Goal: Transaction & Acquisition: Download file/media

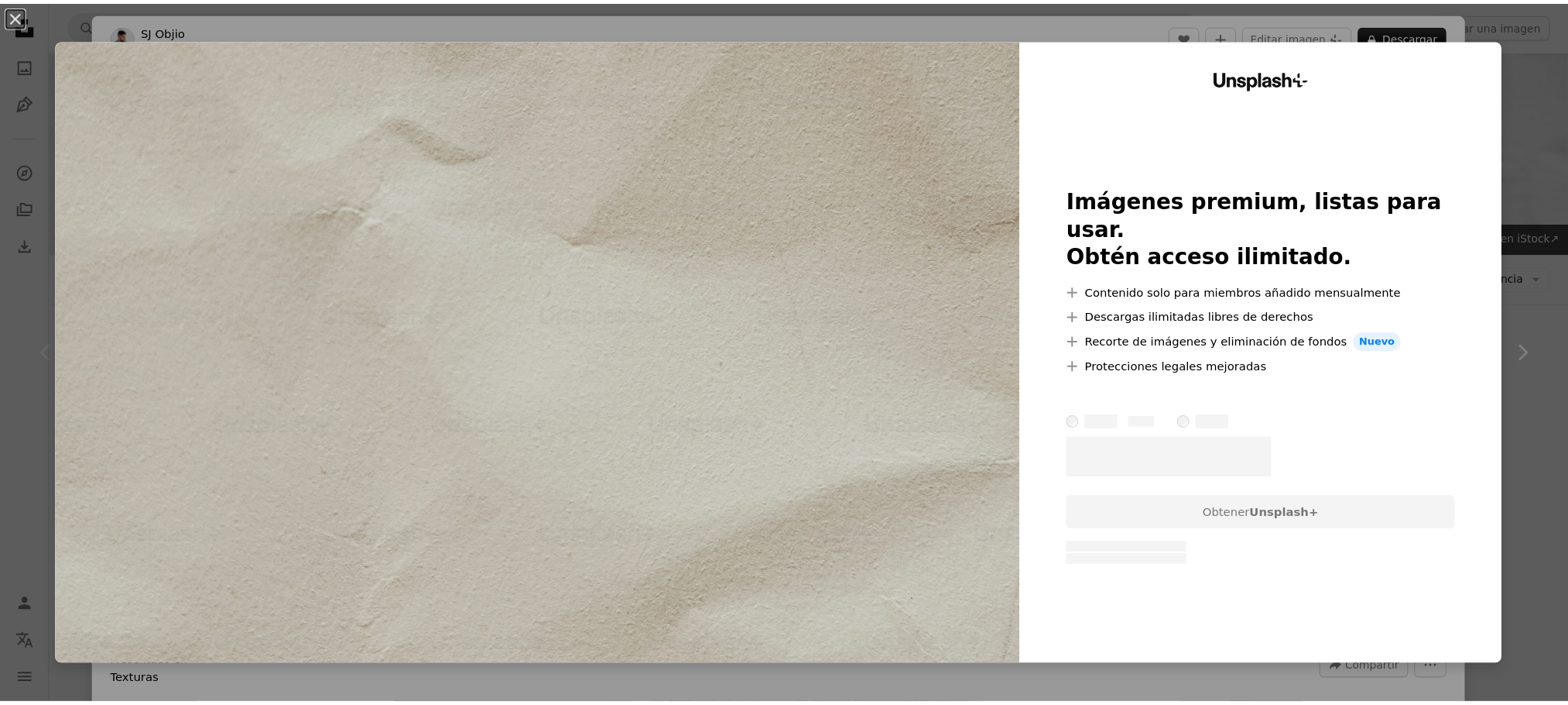
scroll to position [233, 0]
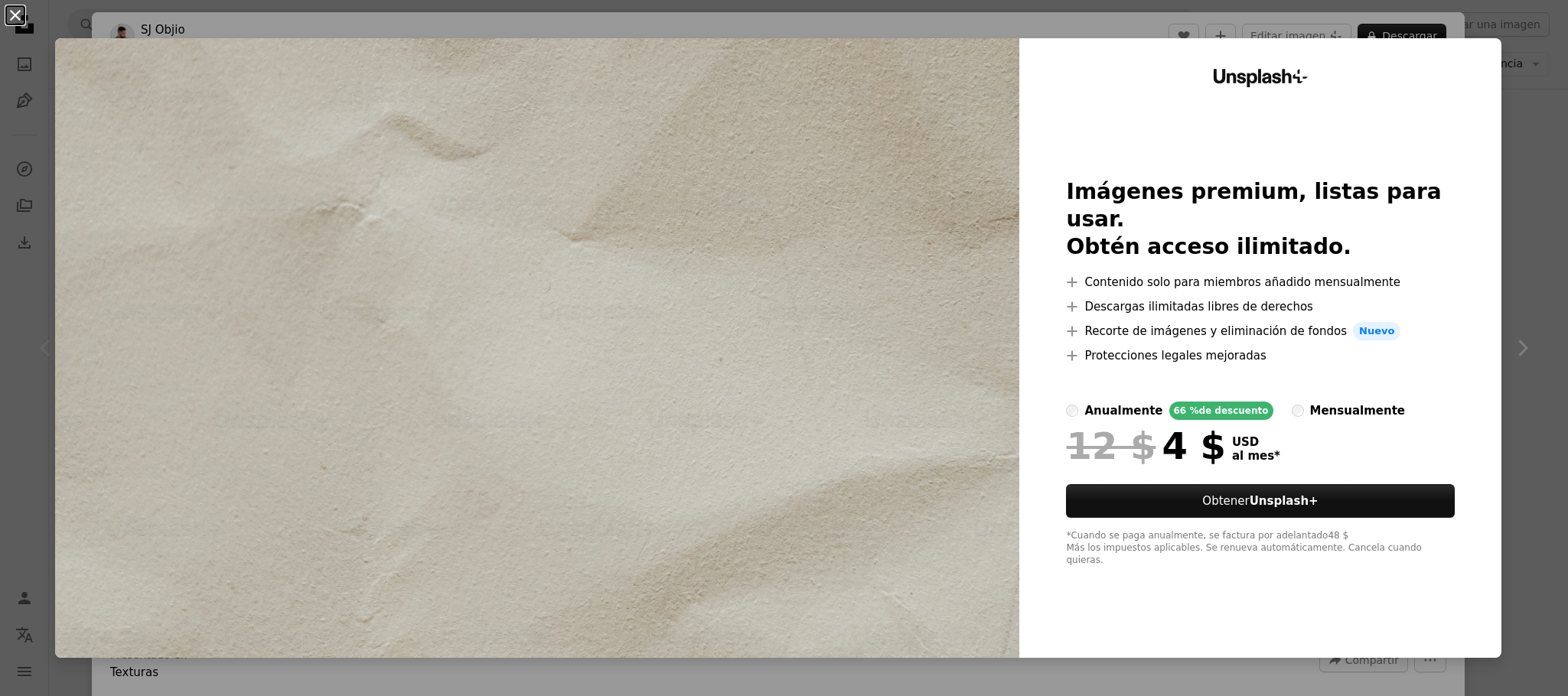
click at [12, 14] on button "An X shape" at bounding box center [15, 15] width 18 height 18
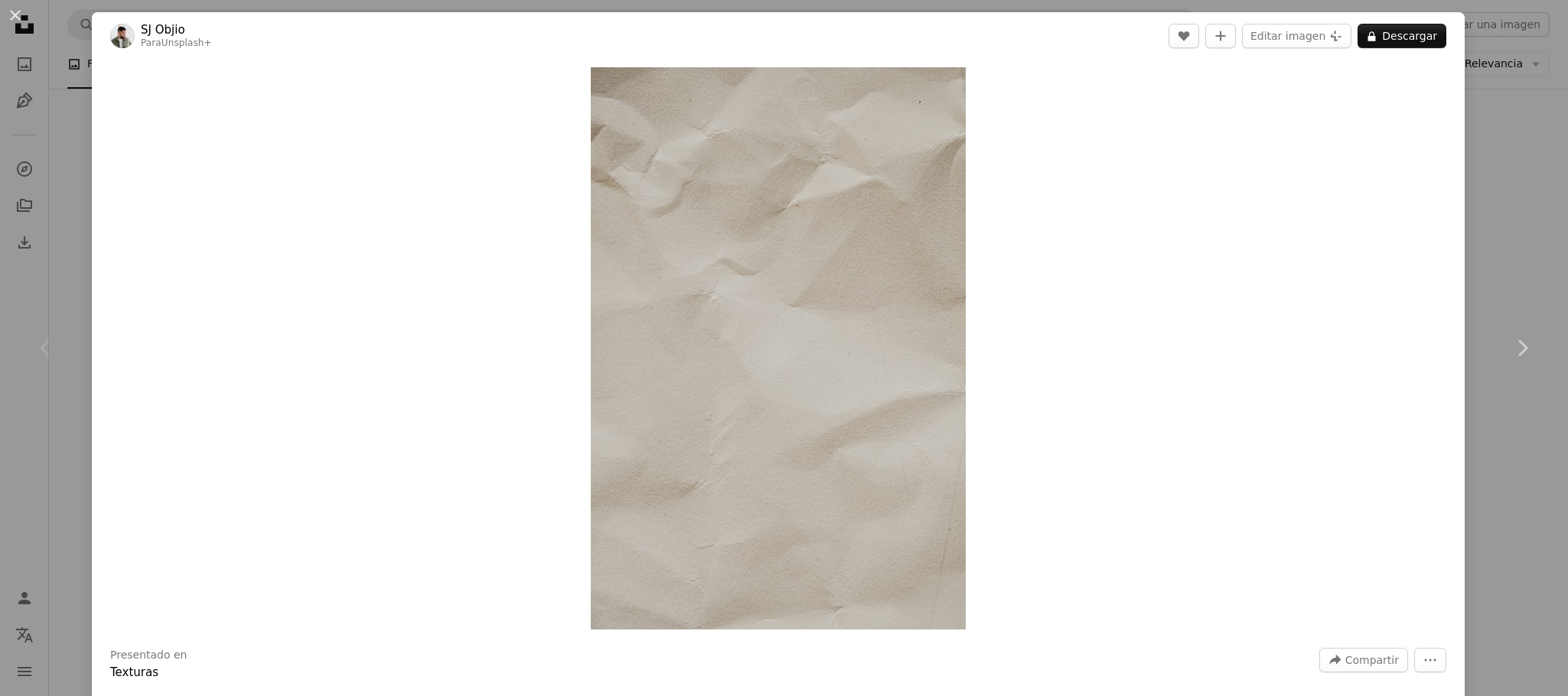
click at [45, 106] on div "An X shape Chevron left Chevron right [PERSON_NAME] Para Unsplash+ A heart A pl…" at bounding box center [784, 348] width 1568 height 696
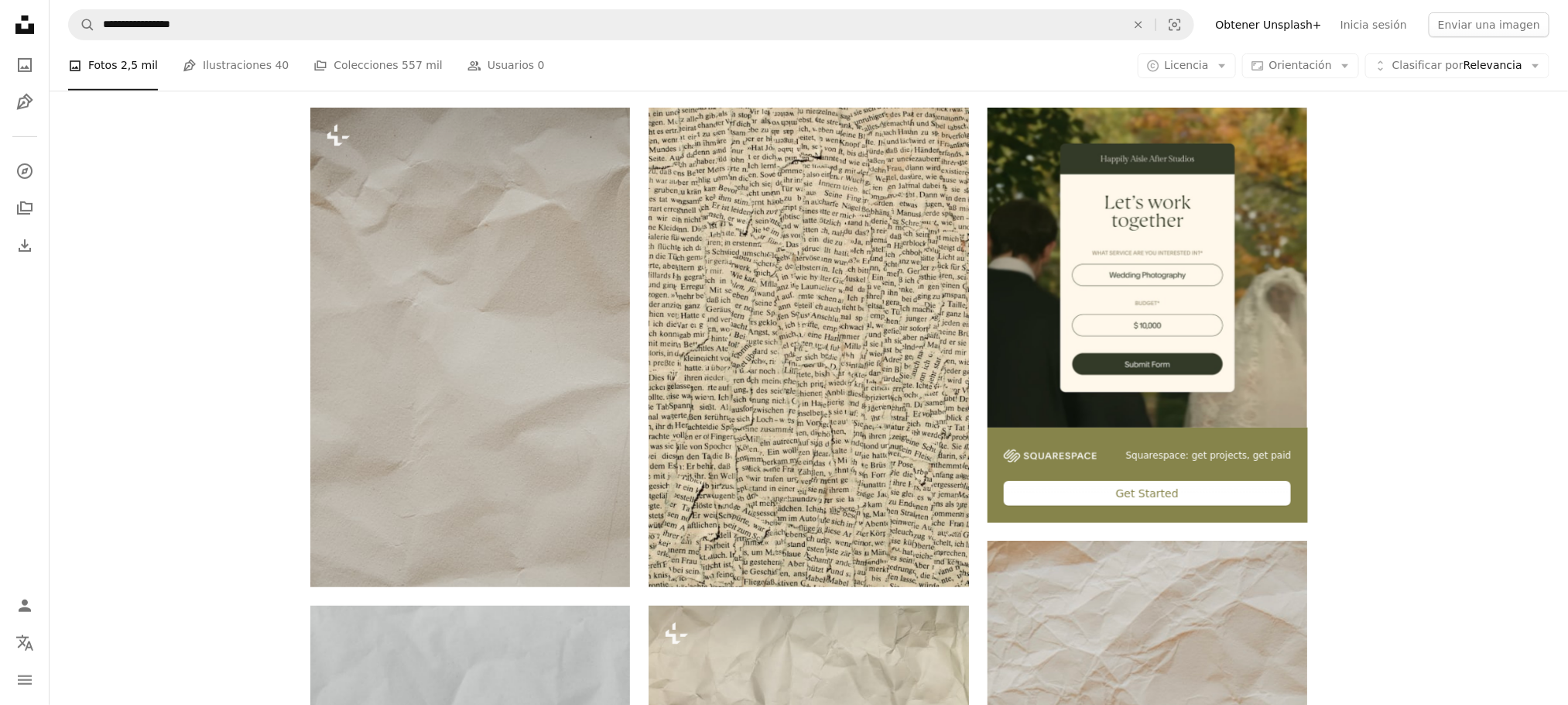
scroll to position [581, 0]
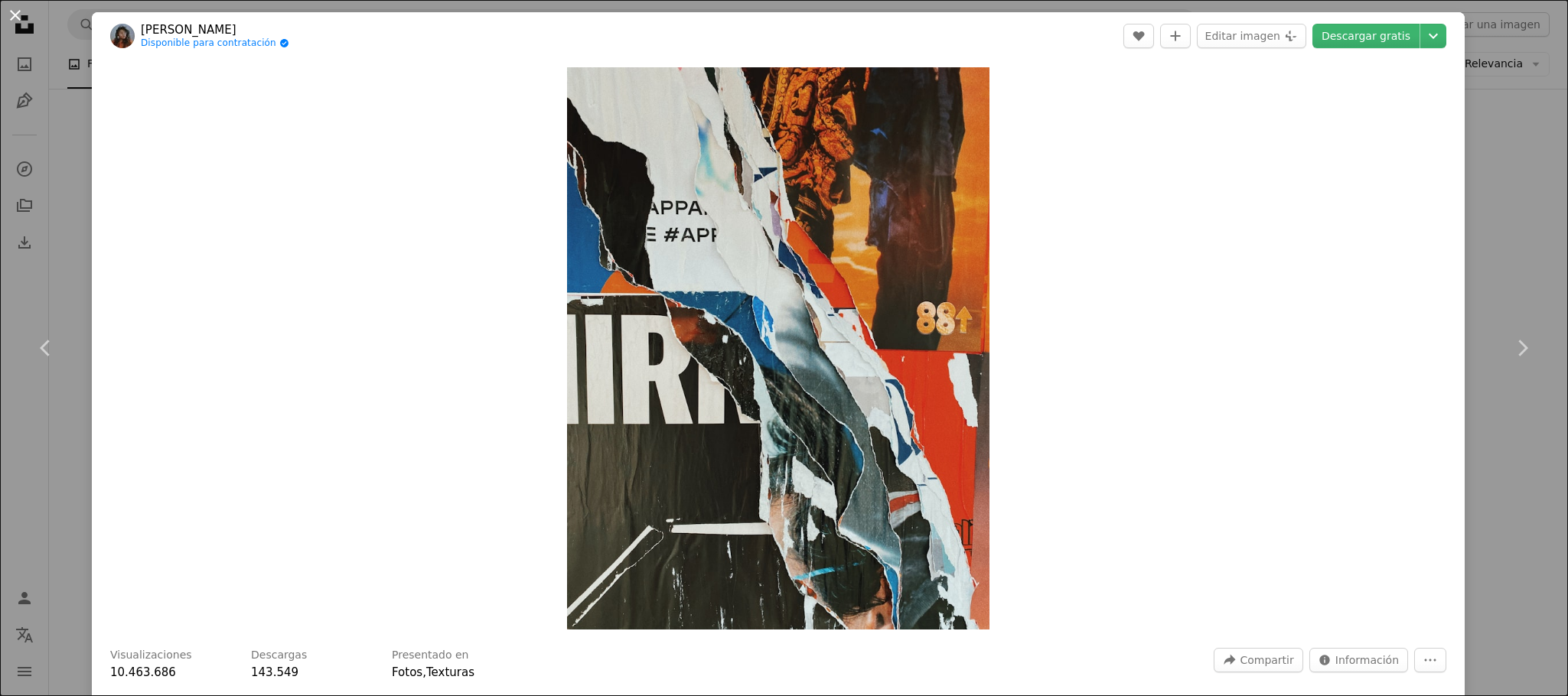
click at [22, 16] on button "An X shape" at bounding box center [15, 15] width 18 height 18
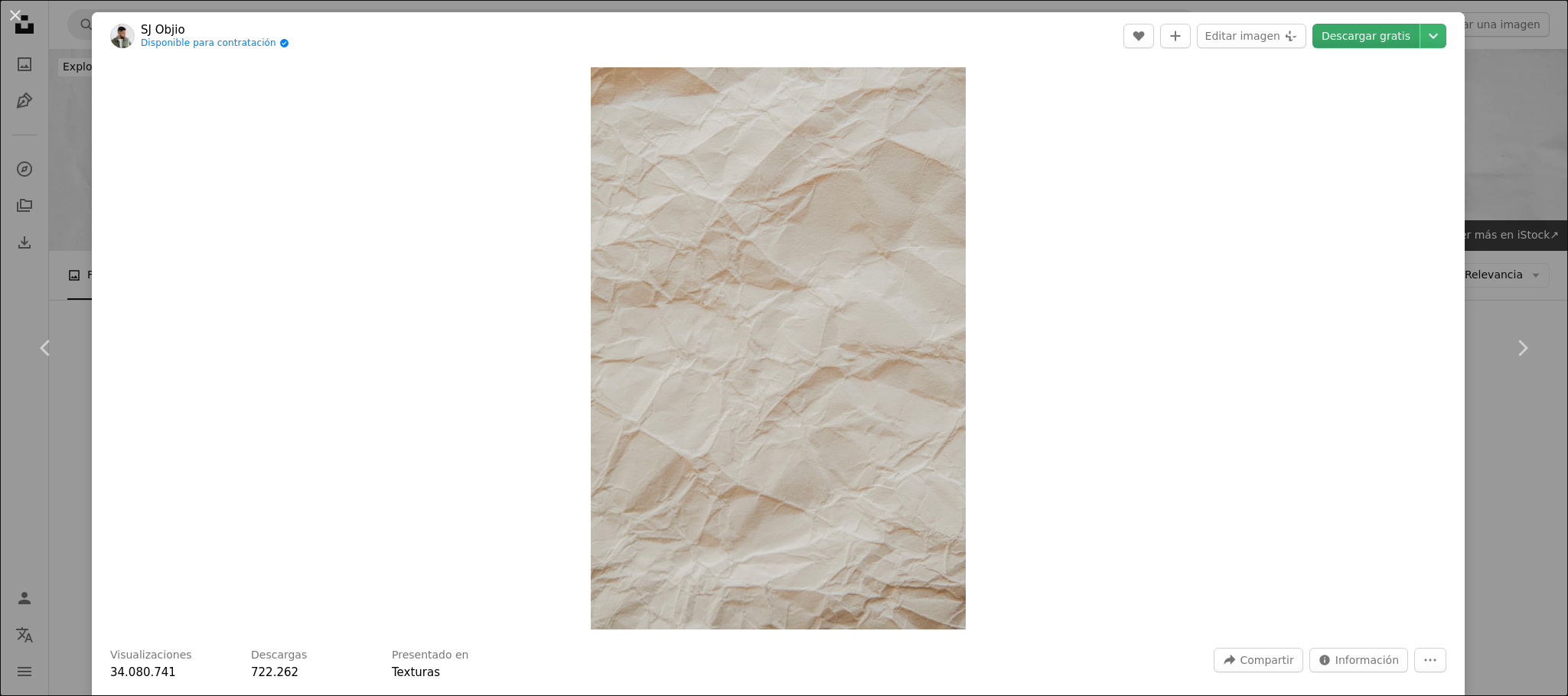
click at [1332, 36] on link "Descargar gratis" at bounding box center [1366, 36] width 108 height 25
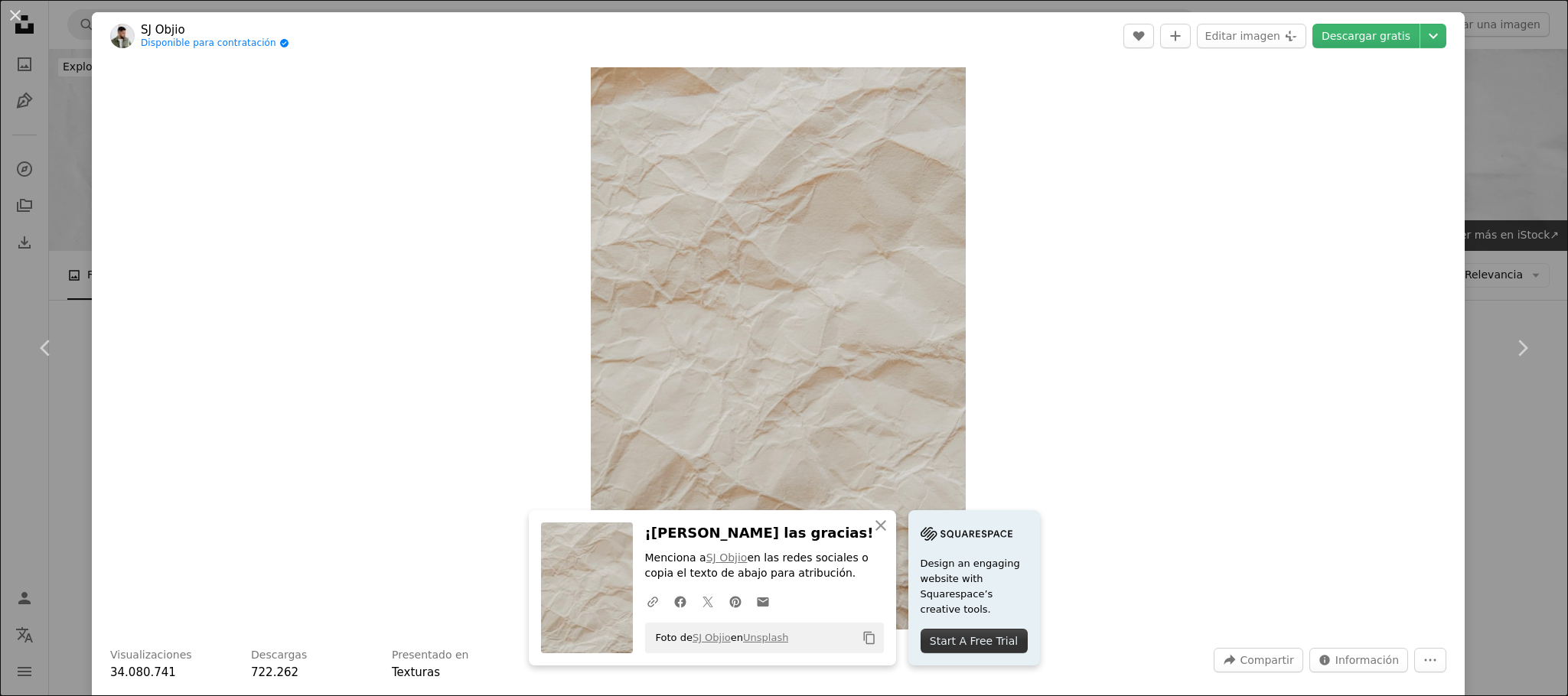
click at [63, 58] on div "An X shape Chevron left Chevron right An X shape Cerrar ¡[PERSON_NAME] las grac…" at bounding box center [784, 348] width 1568 height 696
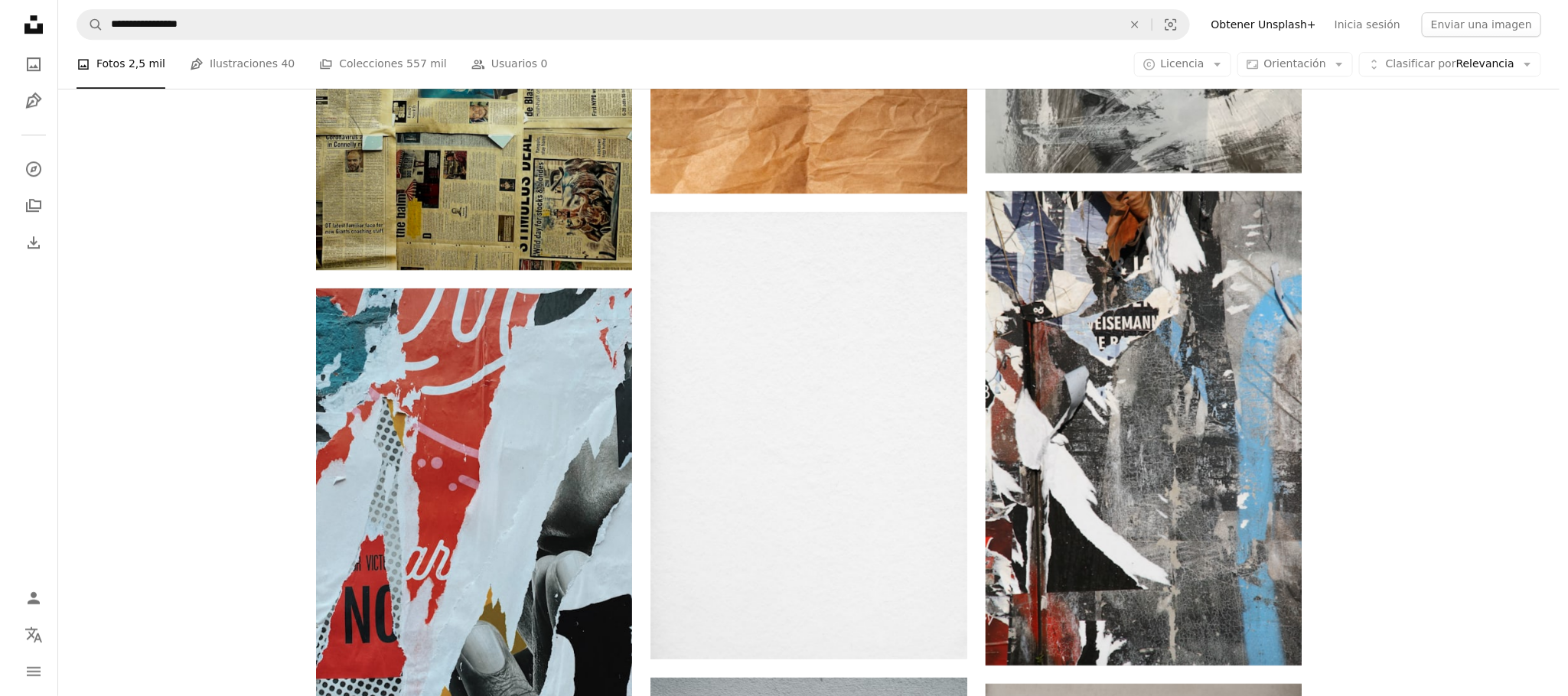
scroll to position [2524, 0]
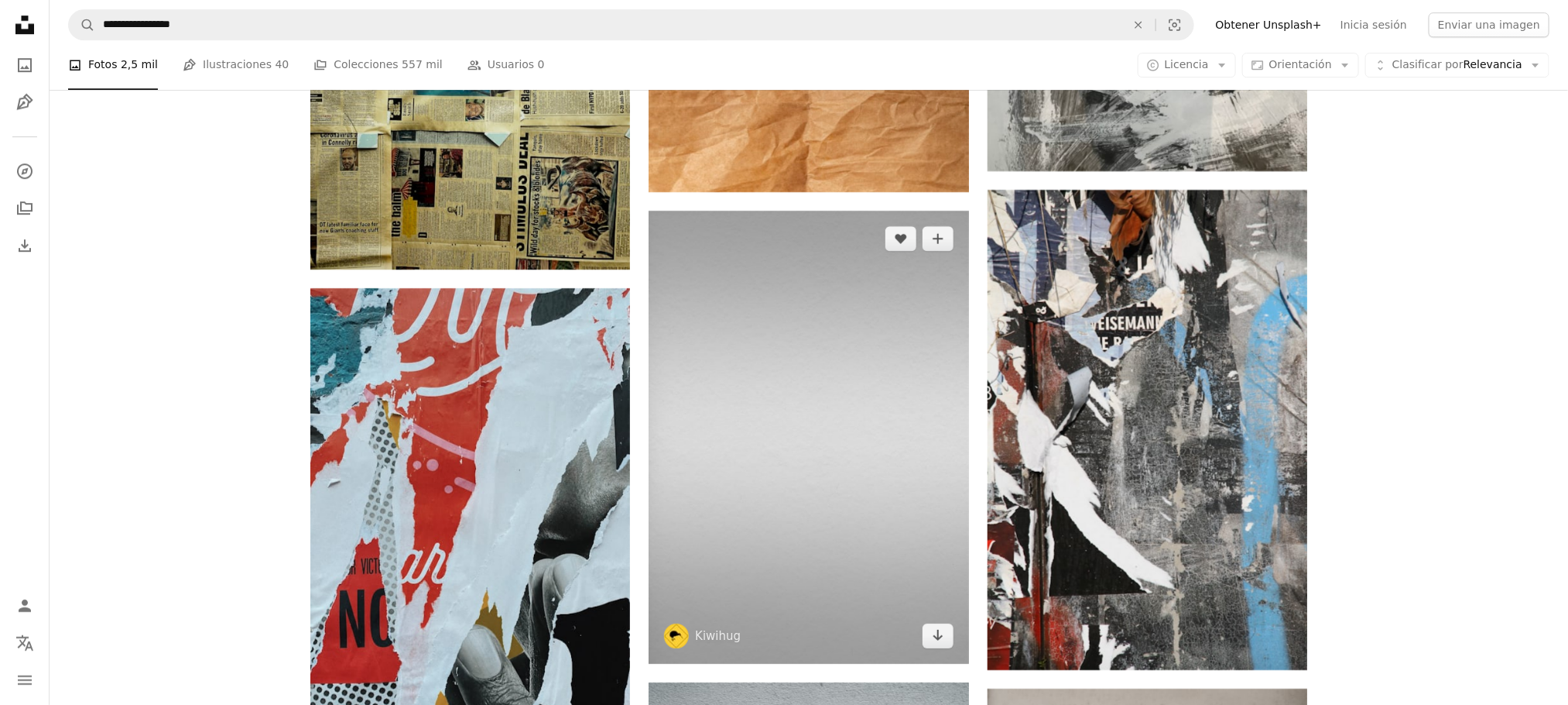
click at [716, 272] on img at bounding box center [808, 437] width 320 height 453
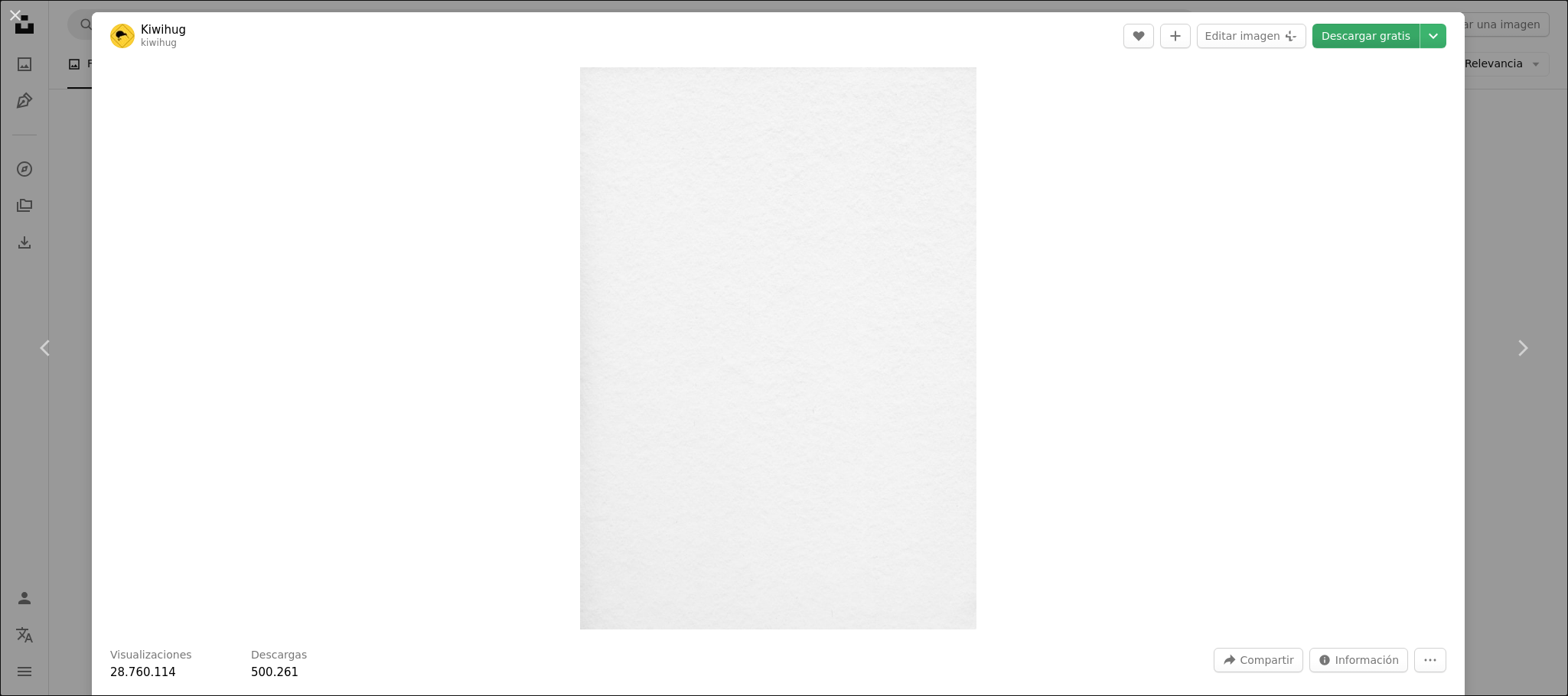
click at [1332, 31] on link "Descargar gratis" at bounding box center [1366, 36] width 108 height 25
